Goal: Complete application form: Complete application form

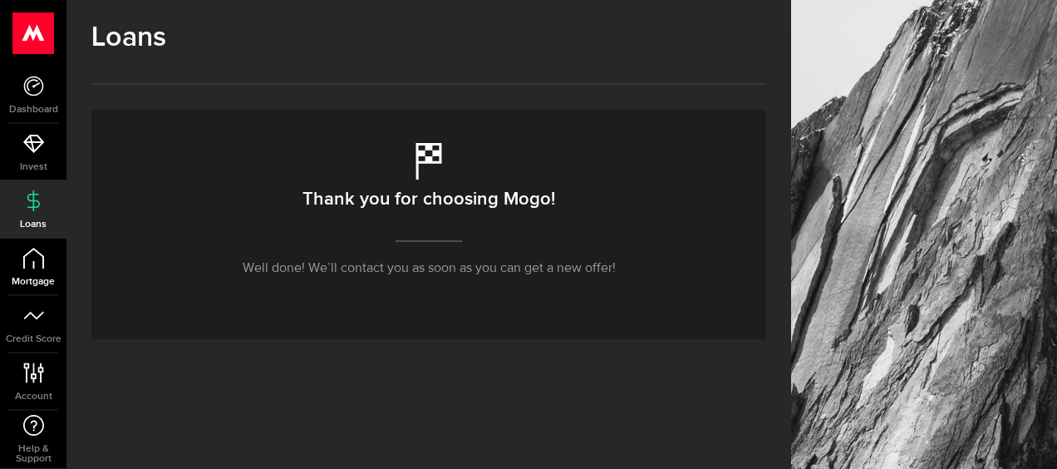
click at [25, 272] on link "Mortgage" at bounding box center [33, 266] width 66 height 56
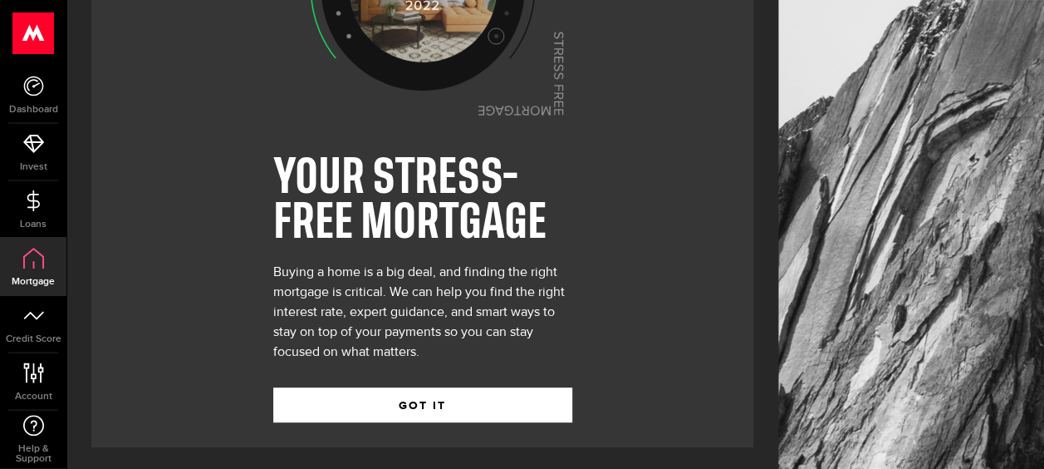
scroll to position [172, 0]
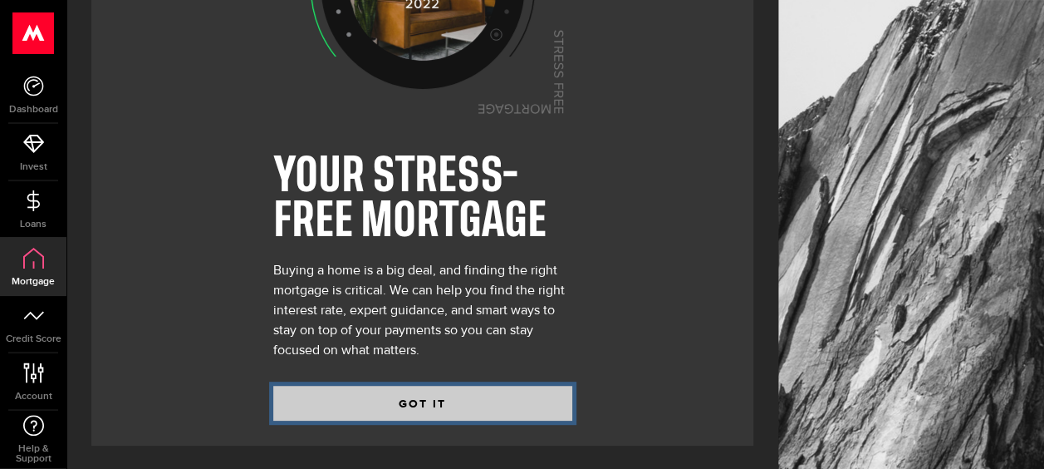
click at [430, 395] on button "GOT IT" at bounding box center [422, 402] width 299 height 35
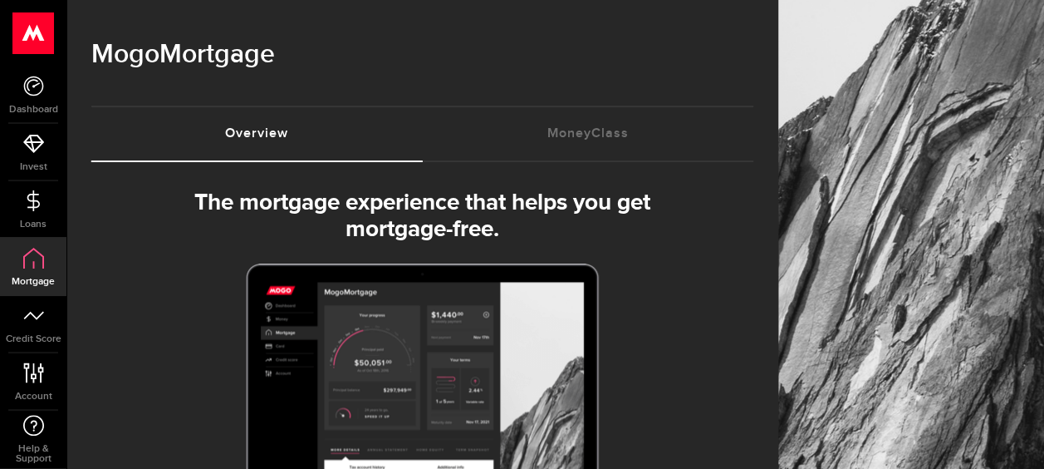
select select "3knYdhfXw4iYoq2m0WGQES"
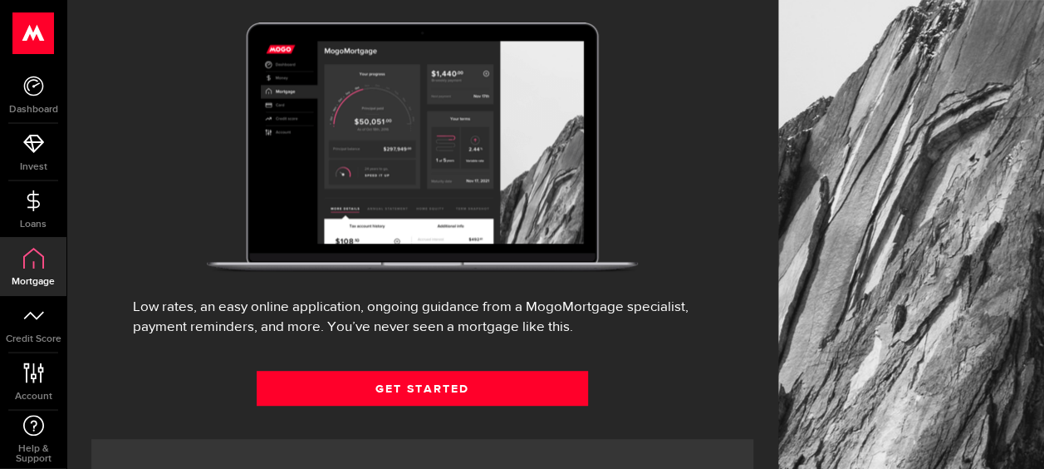
scroll to position [249, 0]
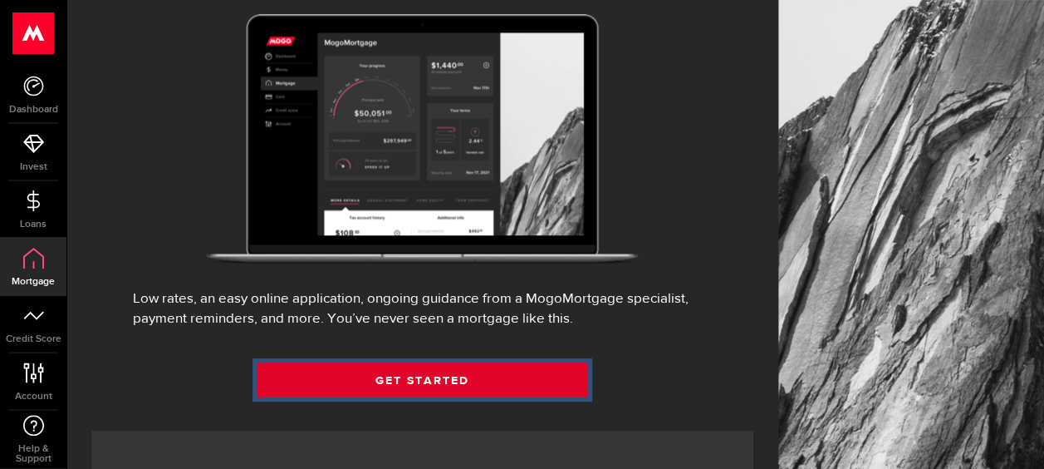
click at [428, 367] on link "Get Started" at bounding box center [422, 379] width 331 height 35
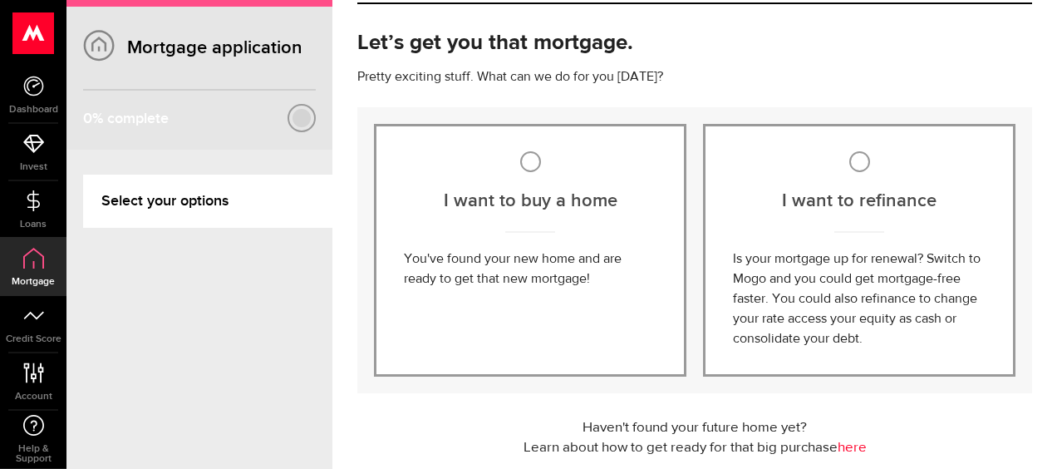
scroll to position [166, 0]
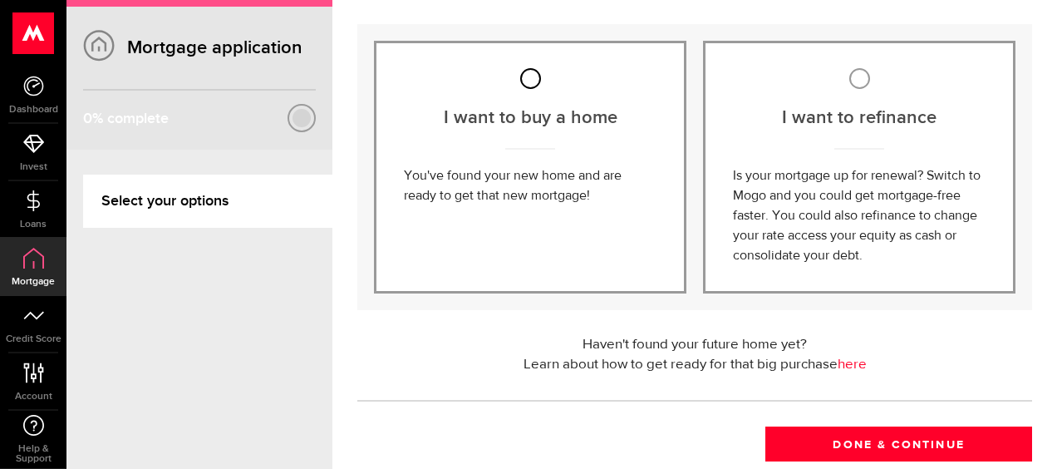
click at [537, 80] on input "I want to buy a home" at bounding box center [530, 78] width 21 height 21
radio input "true"
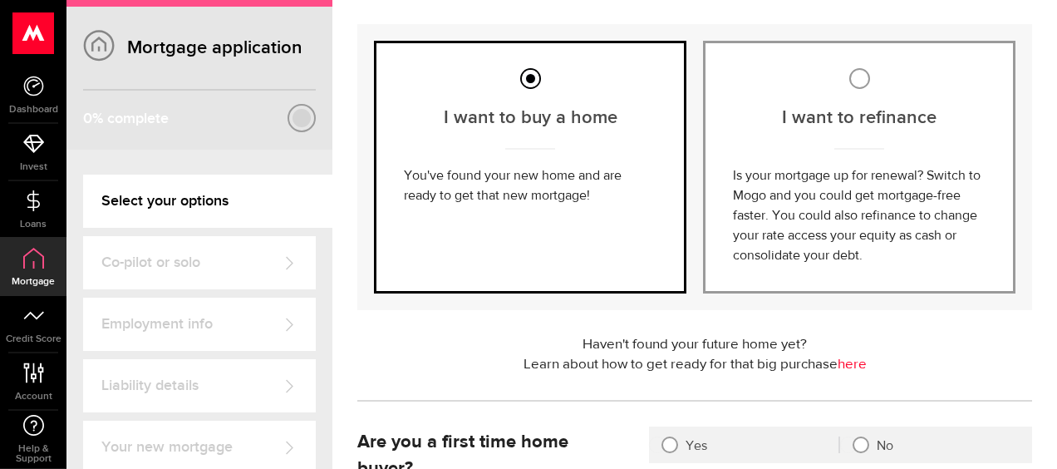
scroll to position [332, 0]
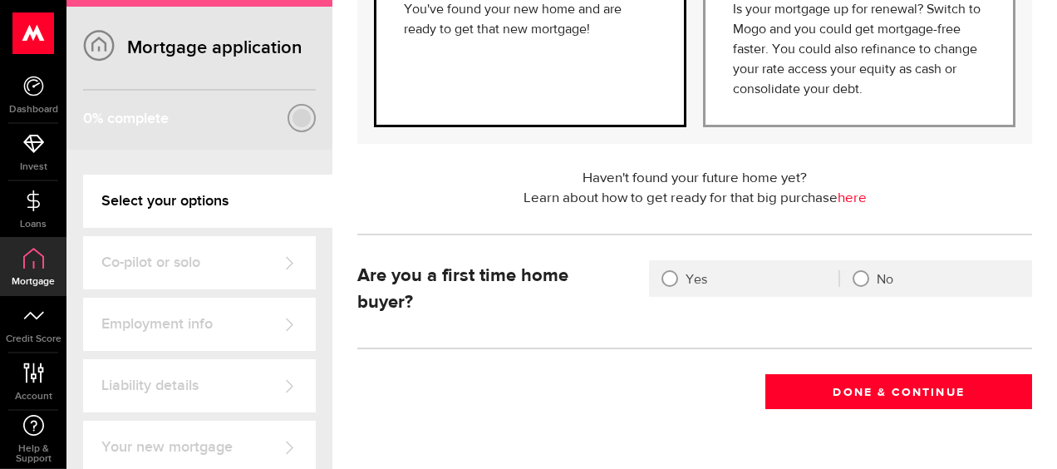
click at [859, 279] on div at bounding box center [860, 278] width 17 height 17
radio input "true"
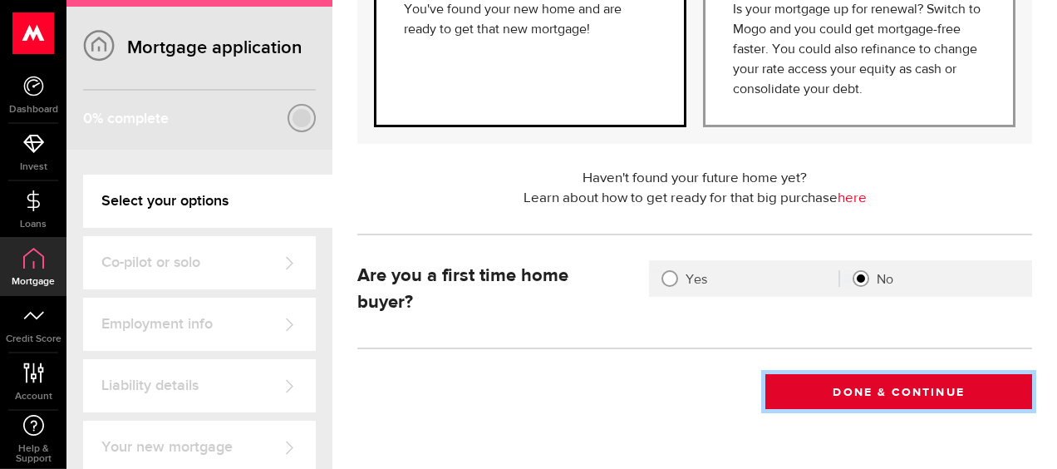
click at [864, 387] on button "Done & Continue" at bounding box center [898, 391] width 267 height 35
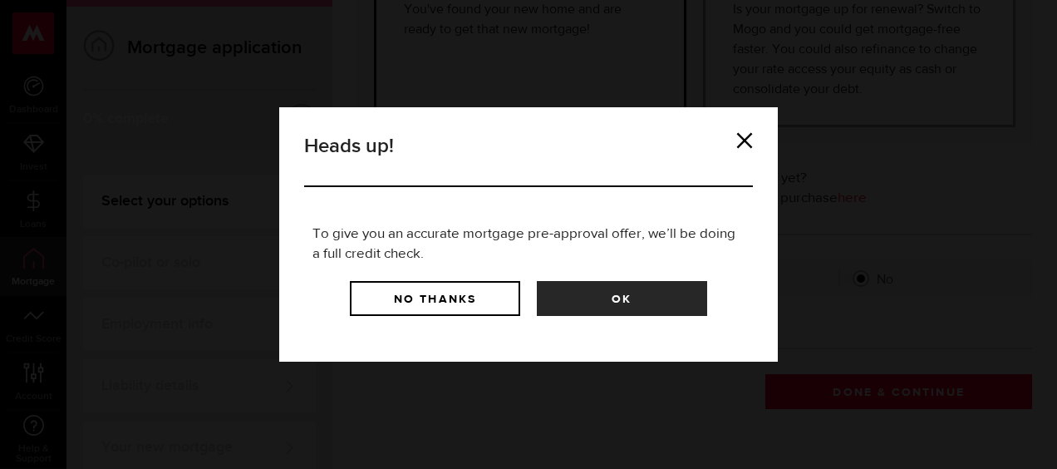
click at [745, 143] on link at bounding box center [744, 140] width 17 height 17
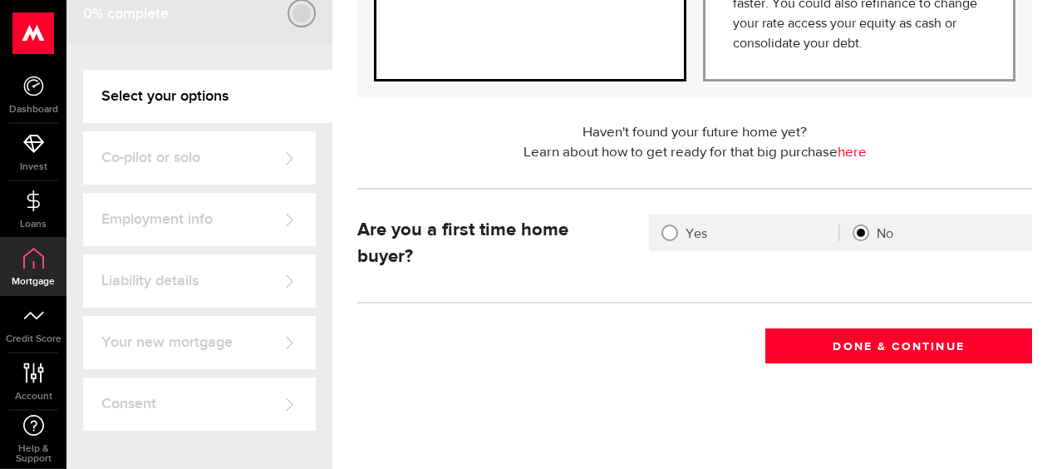
scroll to position [108, 0]
